Goal: Check status

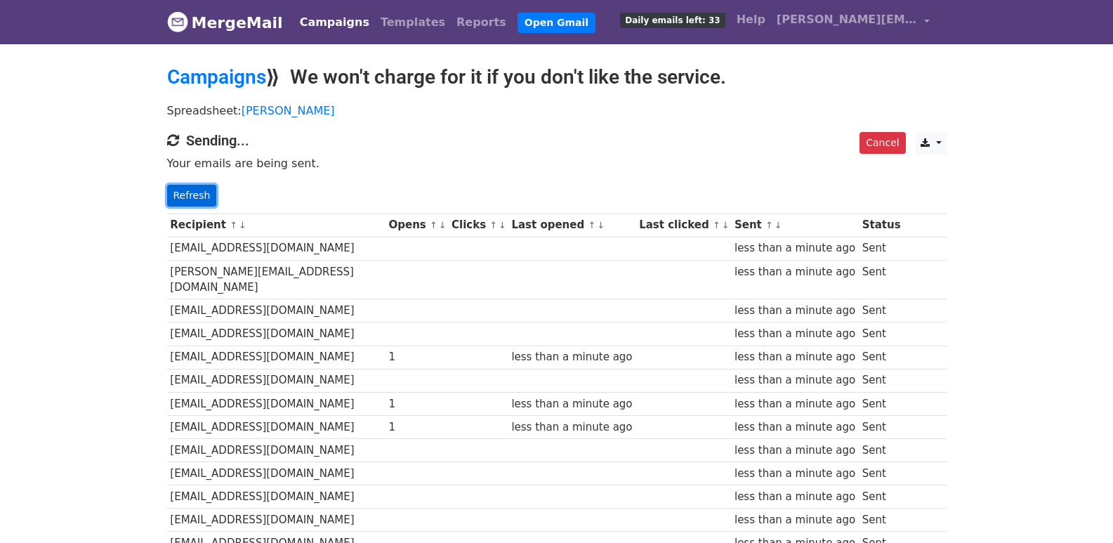
click at [179, 194] on link "Refresh" at bounding box center [192, 196] width 50 height 22
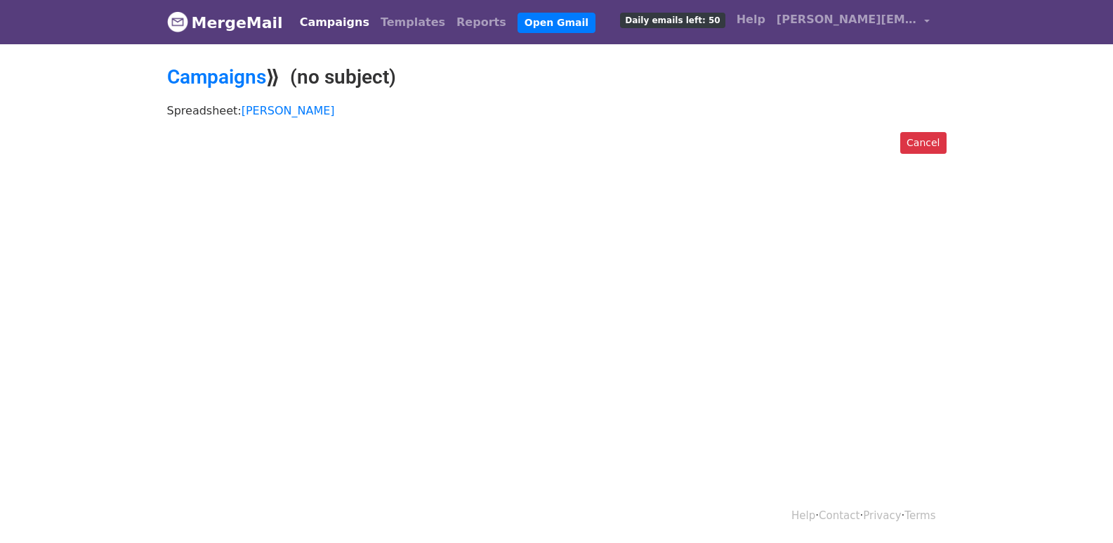
drag, startPoint x: 242, startPoint y: 193, endPoint x: 228, endPoint y: 168, distance: 29.3
click at [241, 190] on body "MergeMail Campaigns Templates Reports Open Gmail Daily emails left: 50 Help jos…" at bounding box center [556, 108] width 1113 height 217
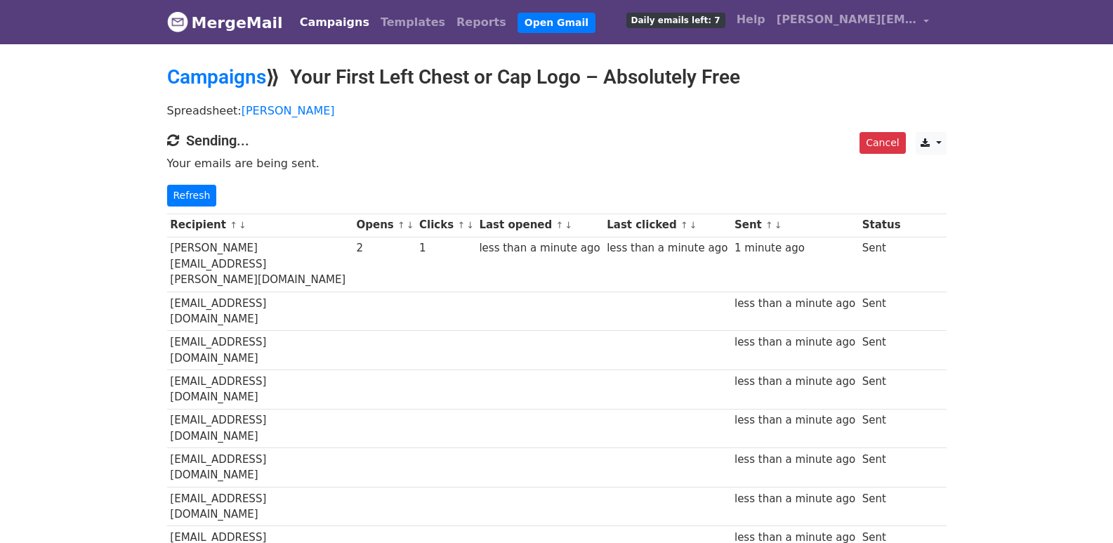
click at [318, 173] on div "Cancel CSV Excel Sending... Your emails are being sent. Refresh" at bounding box center [557, 169] width 800 height 74
drag, startPoint x: 221, startPoint y: 202, endPoint x: 191, endPoint y: 190, distance: 32.2
click at [201, 195] on p "Refresh" at bounding box center [556, 196] width 779 height 22
click at [191, 190] on link "Refresh" at bounding box center [192, 196] width 50 height 22
